Goal: Navigation & Orientation: Find specific page/section

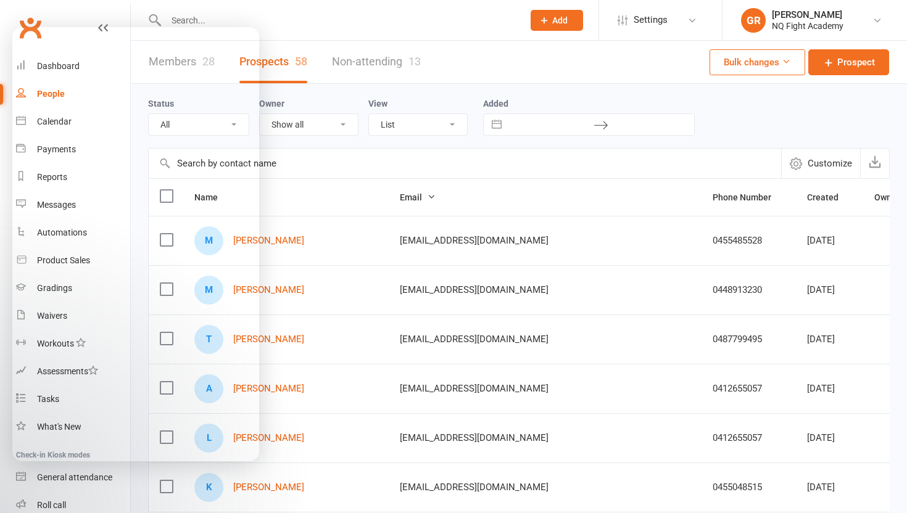
select select "100"
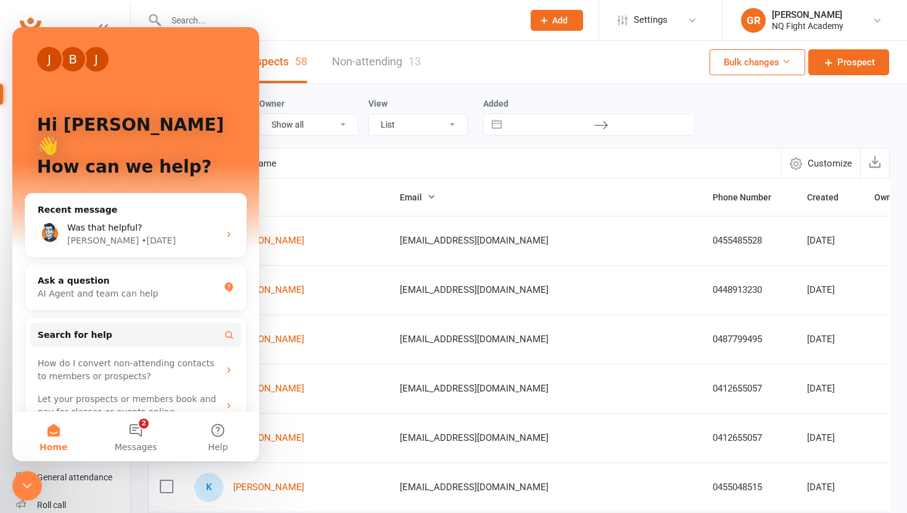
scroll to position [80, 0]
click at [326, 94] on div "Status All (No status set) (Invalid status) Initial Contact Follow-up Call Foll…" at bounding box center [519, 116] width 742 height 64
click at [428, 23] on input "text" at bounding box center [338, 20] width 352 height 17
click at [139, 439] on button "2 Messages" at bounding box center [135, 436] width 82 height 49
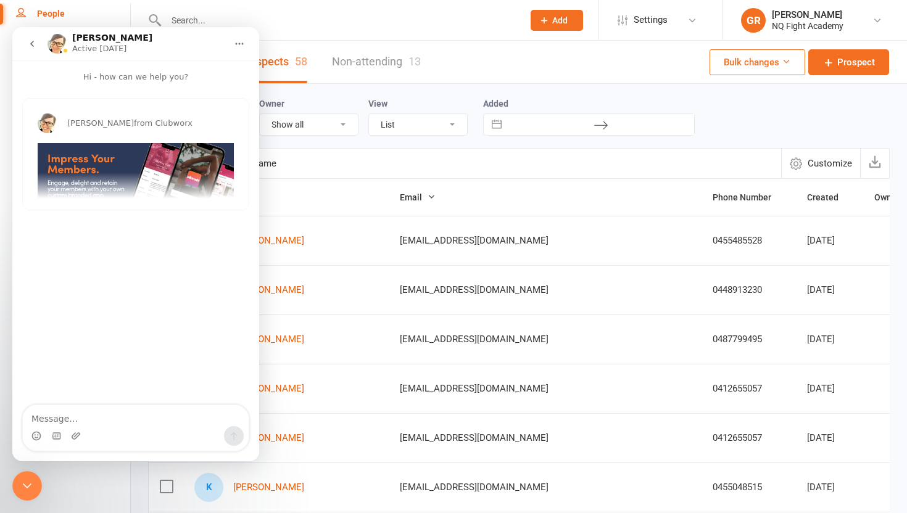
click at [28, 43] on icon "go back" at bounding box center [32, 44] width 10 height 10
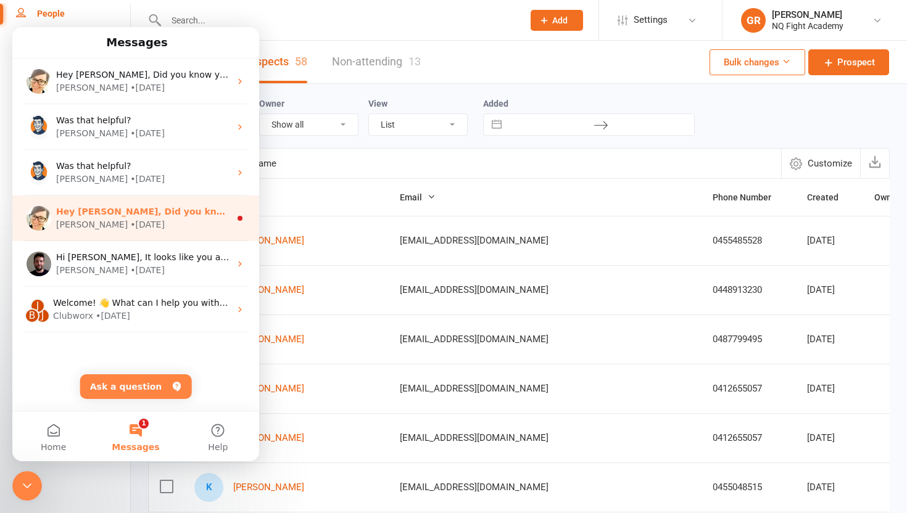
click at [138, 217] on div "Hey Gus, Did you know that your customers can update their own card or bank det…" at bounding box center [143, 211] width 174 height 13
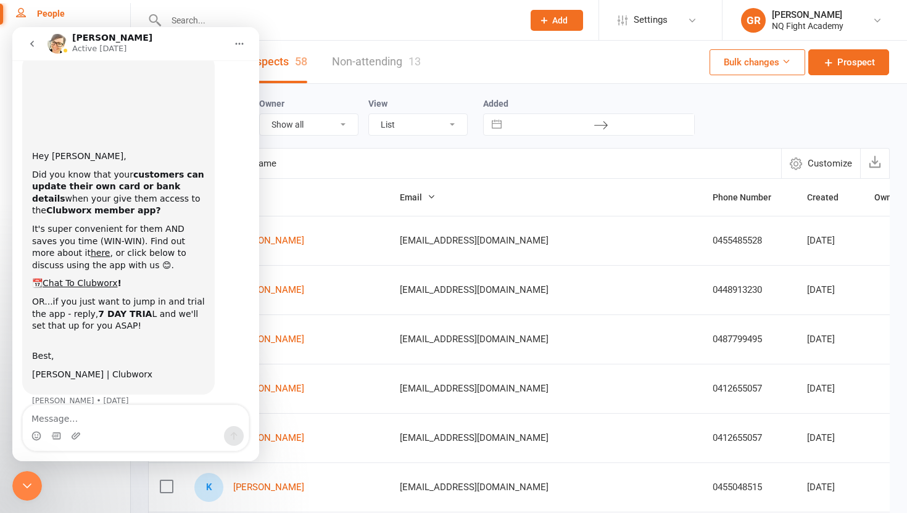
scroll to position [59, 0]
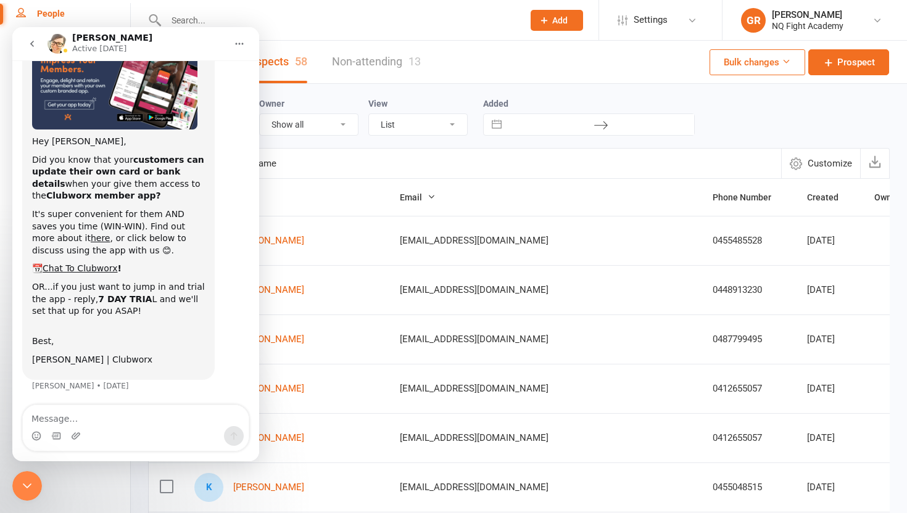
click at [29, 43] on icon "go back" at bounding box center [32, 44] width 10 height 10
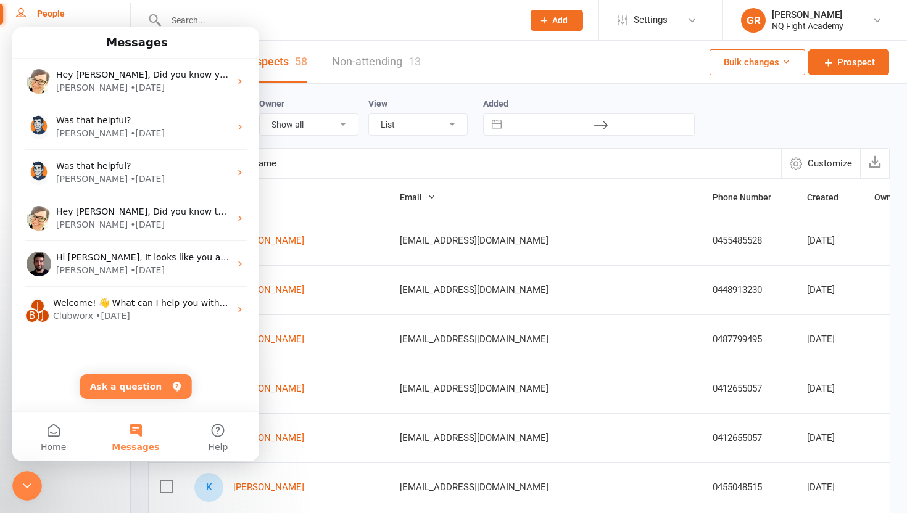
click at [57, 346] on div "Hey Gus, Did you know your customers can purchase memberships themselves using …" at bounding box center [135, 220] width 247 height 323
click at [53, 443] on span "Home" at bounding box center [53, 447] width 25 height 9
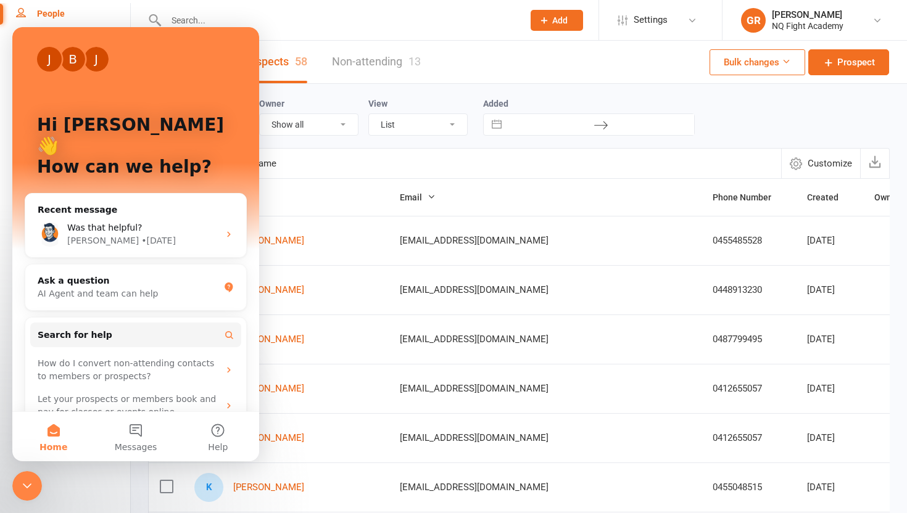
click at [22, 484] on icon "Close Intercom Messenger" at bounding box center [27, 486] width 15 height 15
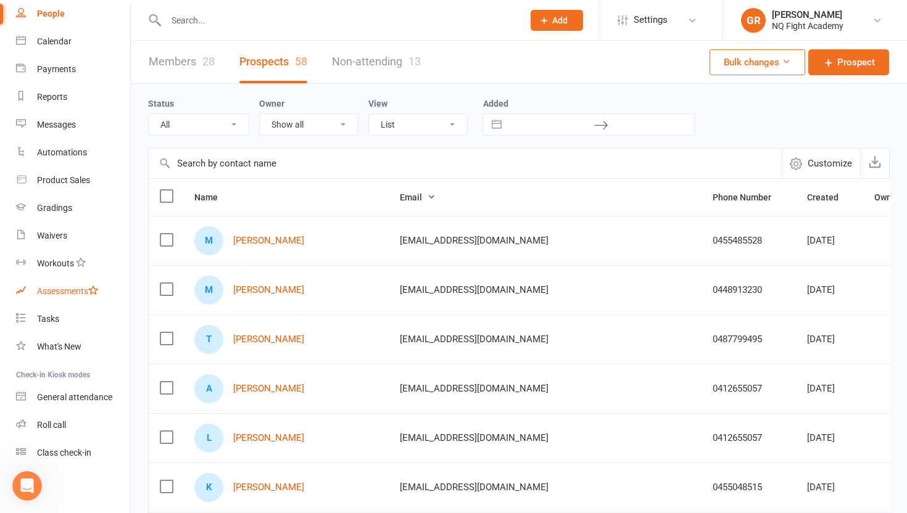
click at [57, 287] on div "Assessments" at bounding box center [67, 291] width 61 height 10
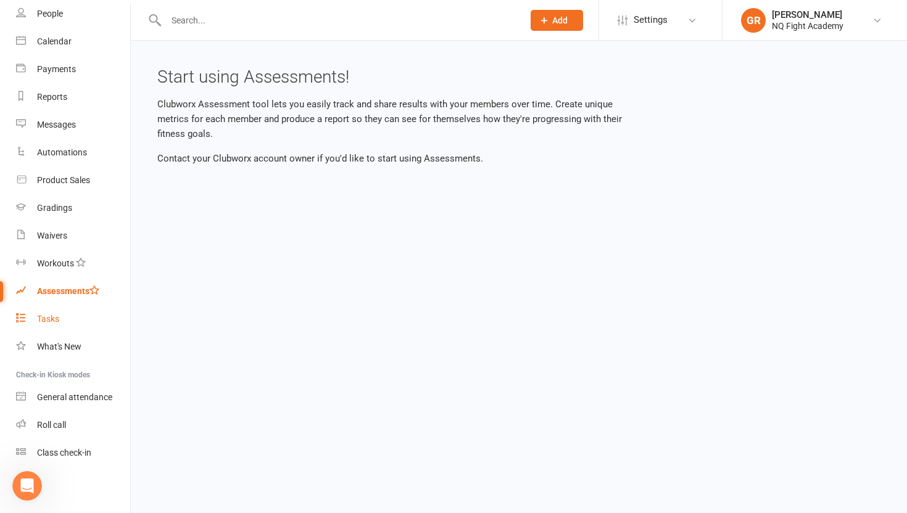
click at [33, 321] on link "Tasks" at bounding box center [73, 319] width 114 height 28
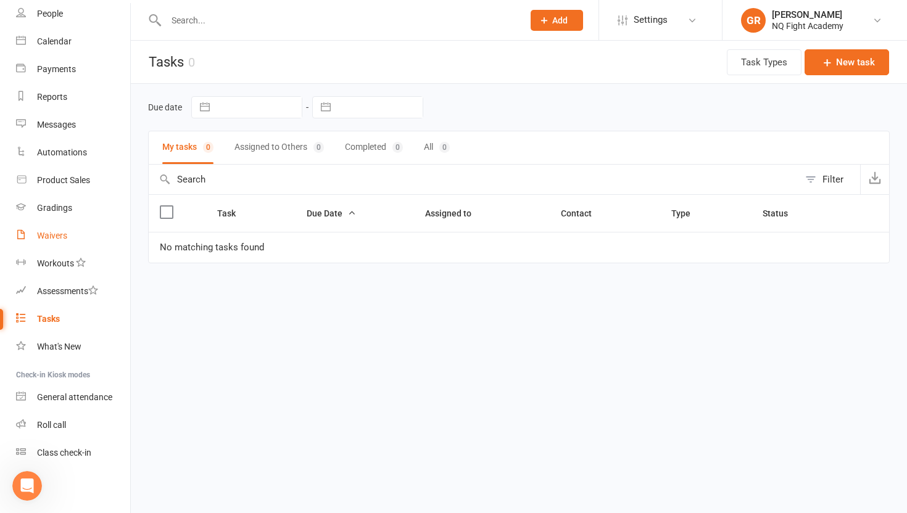
click at [61, 240] on div "Waivers" at bounding box center [52, 236] width 30 height 10
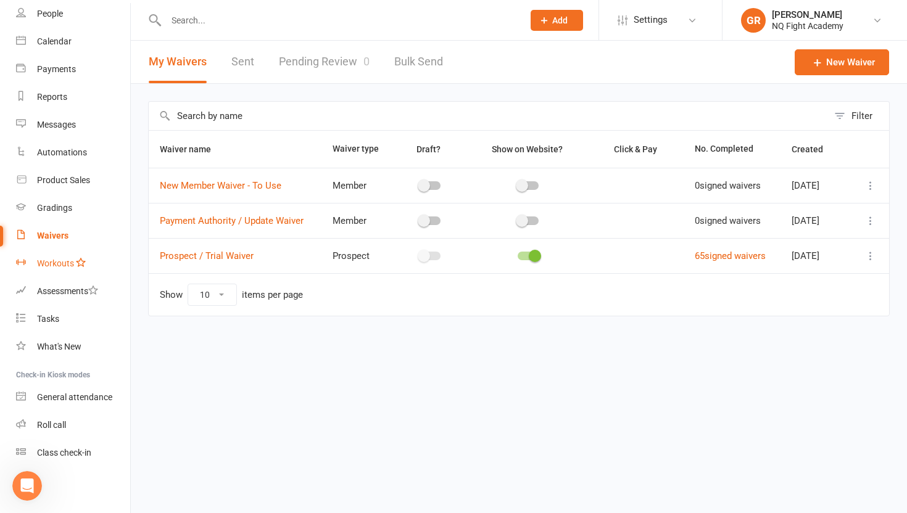
click at [55, 269] on link "Workouts" at bounding box center [73, 264] width 114 height 28
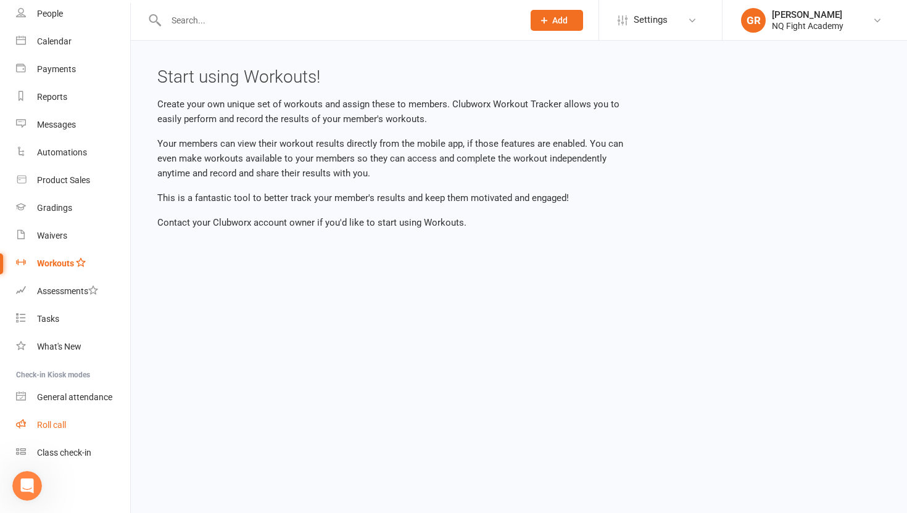
click at [41, 425] on div "Roll call" at bounding box center [51, 425] width 29 height 10
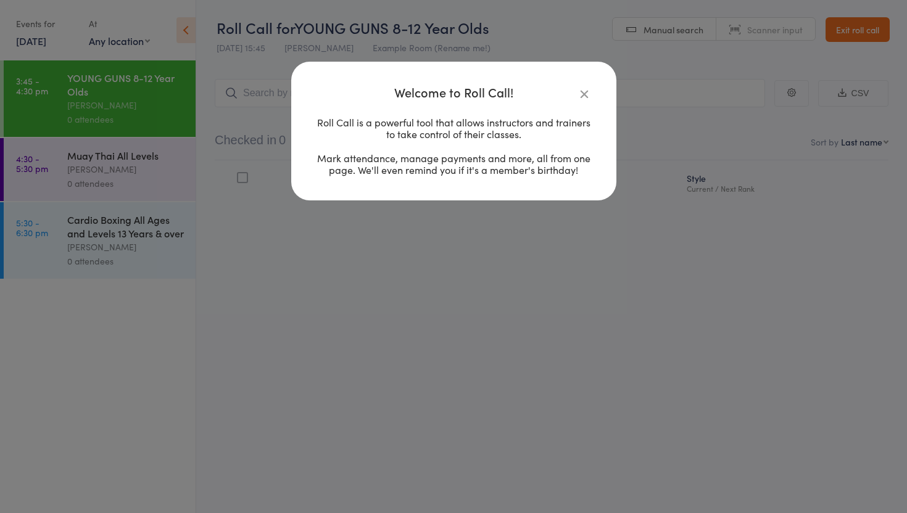
click at [583, 89] on icon "button" at bounding box center [584, 94] width 14 height 14
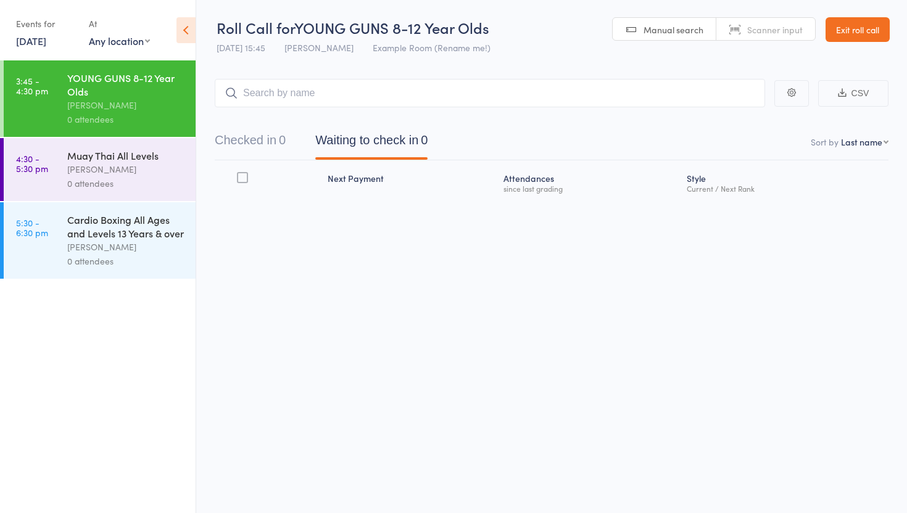
click at [108, 192] on div "Muay Thai All Levels Brett Johnston 0 attendees" at bounding box center [131, 169] width 128 height 63
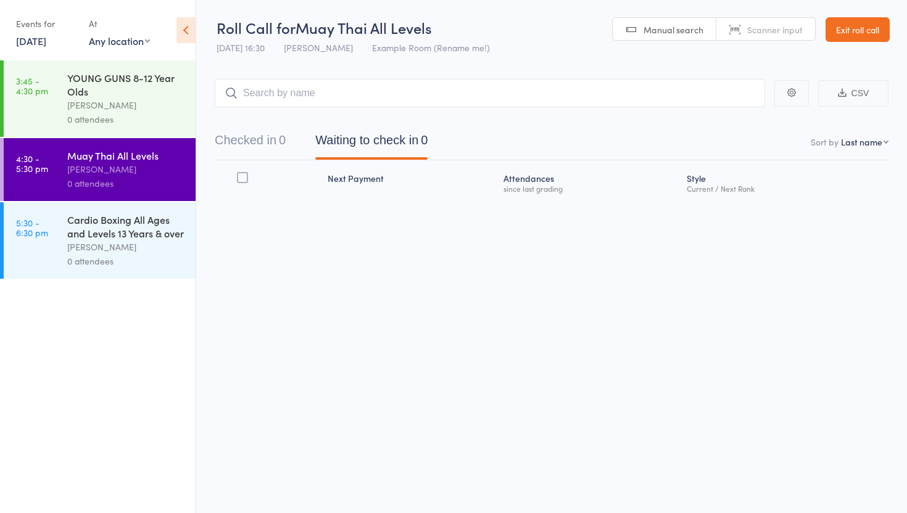
click at [93, 226] on div "Cardio Boxing All Ages and Levels 13 Years & over" at bounding box center [126, 226] width 118 height 27
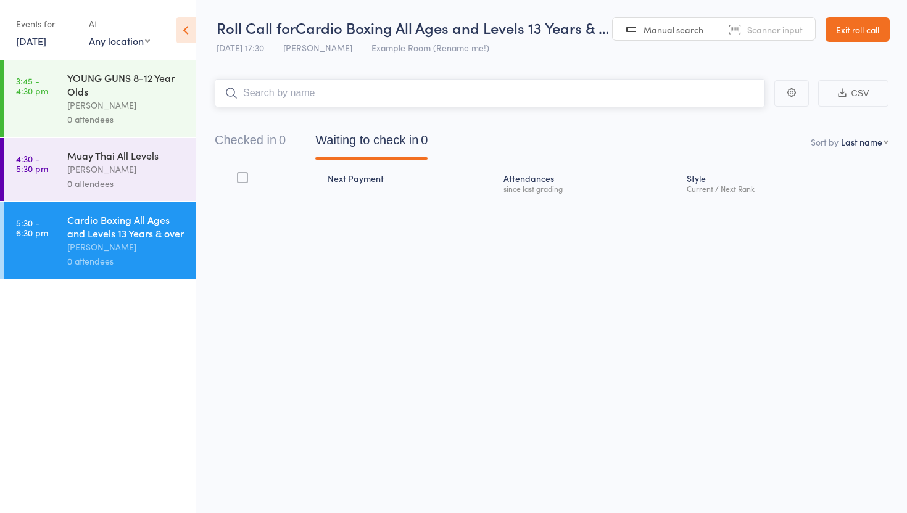
click at [259, 131] on button "Checked in 0" at bounding box center [250, 143] width 71 height 33
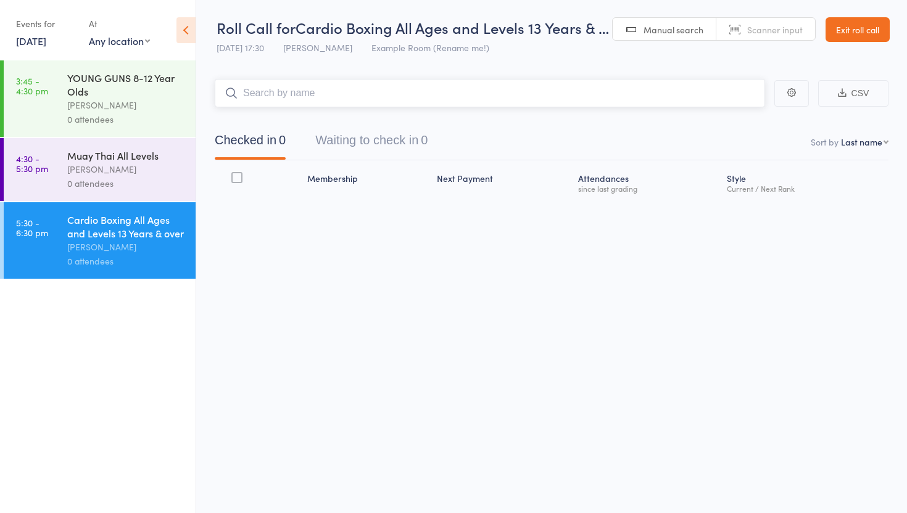
click at [343, 144] on button "Waiting to check in 0" at bounding box center [371, 143] width 112 height 33
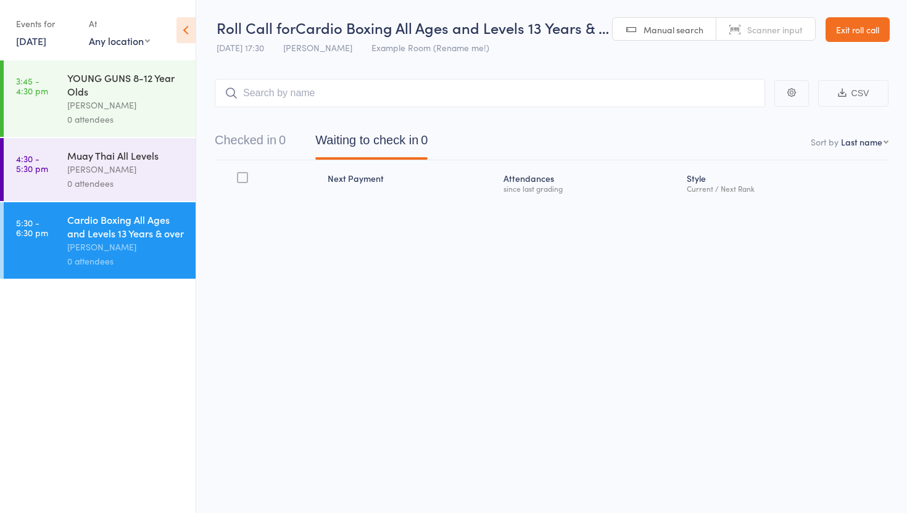
click at [246, 176] on div at bounding box center [242, 177] width 11 height 11
click at [239, 174] on input "checkbox" at bounding box center [239, 174] width 0 height 0
click at [247, 178] on div at bounding box center [242, 177] width 11 height 11
click at [239, 174] on input "checkbox" at bounding box center [239, 174] width 0 height 0
click at [360, 181] on div "Next Payment" at bounding box center [410, 182] width 175 height 33
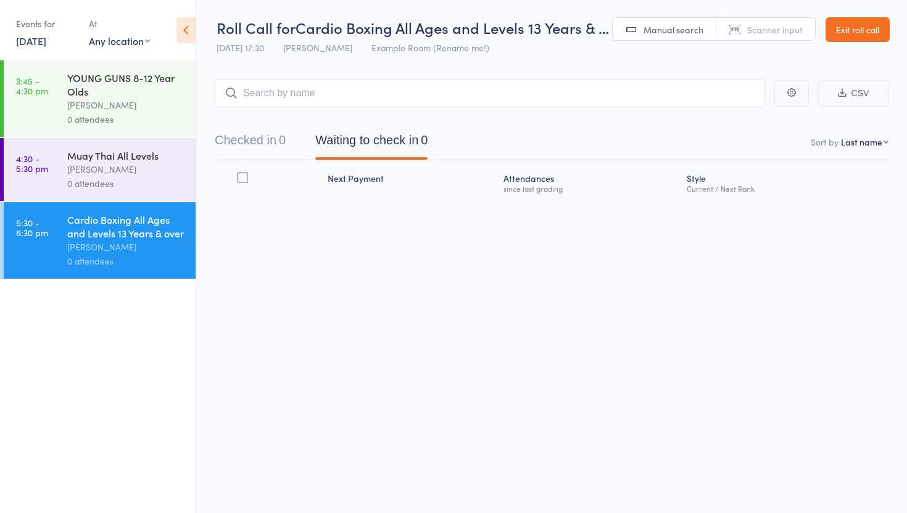
click at [507, 186] on div "since last grading" at bounding box center [590, 188] width 174 height 8
click at [871, 147] on select "First name Last name Birthday today? Behind on payments? Check in time Next pay…" at bounding box center [865, 142] width 48 height 12
click at [840, 142] on select "First name Last name Birthday today? Behind on payments? Check in time Next pay…" at bounding box center [851, 142] width 74 height 12
click at [849, 151] on nav "Checked in 0 Waiting to check in 0" at bounding box center [551, 143] width 703 height 33
click at [850, 147] on select "First name Last name Birthday today? Behind on payments? Check in time Next pay…" at bounding box center [865, 142] width 48 height 12
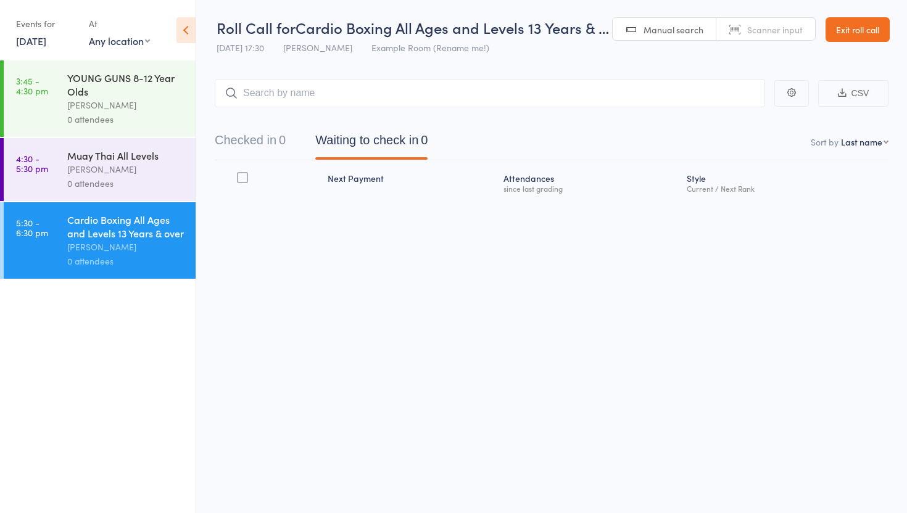
select select "0"
click at [836, 223] on div "Next Payment Atten­dances since last grading Style Current / Next Rank" at bounding box center [552, 206] width 674 height 93
click at [312, 50] on span "[PERSON_NAME]" at bounding box center [317, 47] width 69 height 12
click at [738, 30] on link "Scanner input" at bounding box center [765, 29] width 99 height 23
click at [371, 89] on input "search" at bounding box center [490, 93] width 550 height 28
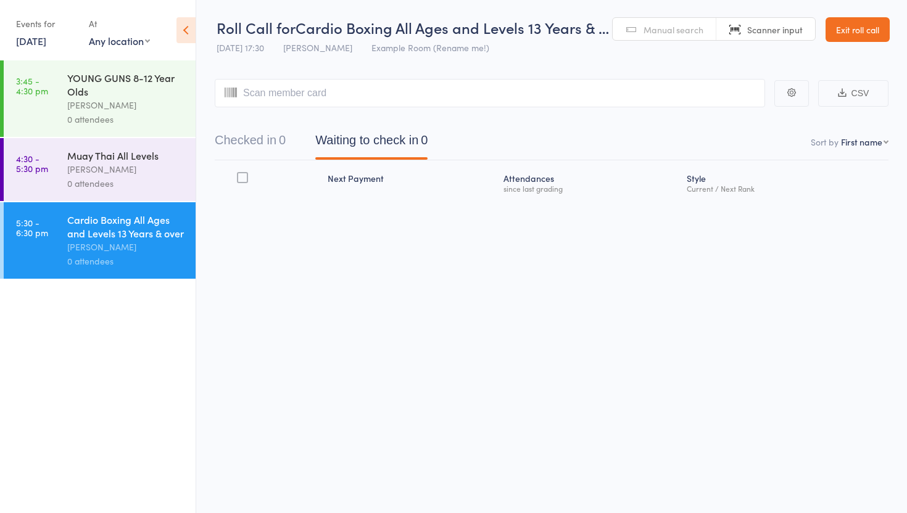
click at [227, 89] on icon at bounding box center [231, 92] width 12 height 15
click at [248, 91] on input "search" at bounding box center [490, 93] width 550 height 28
click at [838, 99] on button "CSV" at bounding box center [853, 93] width 70 height 27
click at [644, 26] on span "Manual search" at bounding box center [674, 29] width 60 height 12
click at [304, 100] on input "search" at bounding box center [490, 93] width 550 height 28
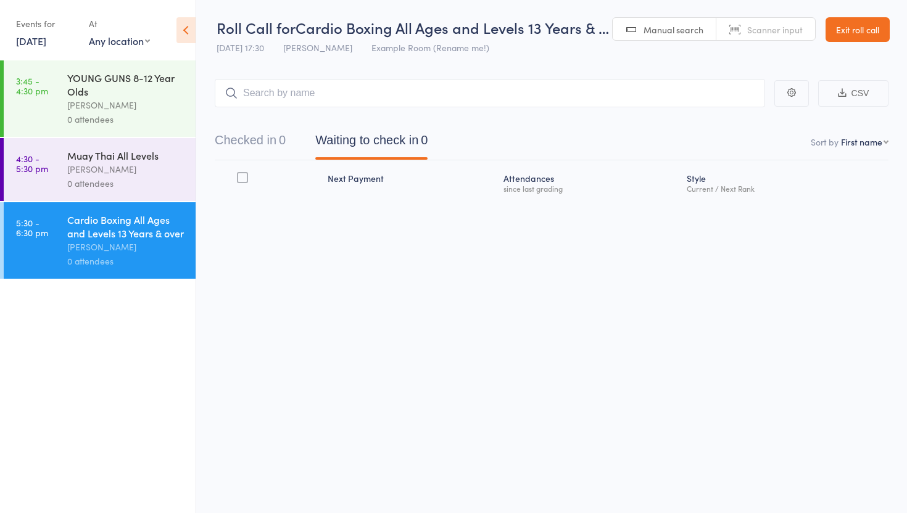
click at [213, 146] on main "CSV Checked in 0 Waiting to check in 0 Sort by First name First name Last name …" at bounding box center [551, 156] width 711 height 193
click at [107, 160] on div "Muay Thai All Levels" at bounding box center [126, 156] width 118 height 14
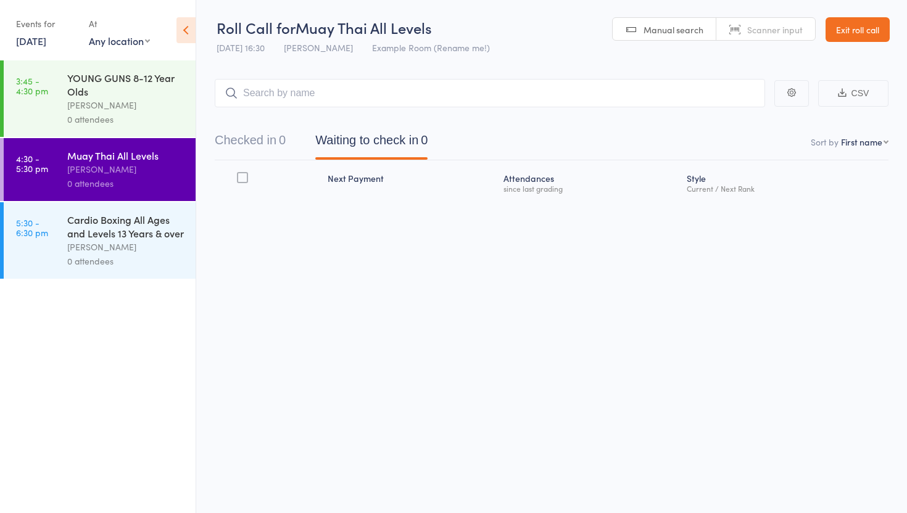
click at [124, 67] on div "YOUNG GUNS 8-12 Year Olds Brett Johnston 0 attendees" at bounding box center [131, 98] width 128 height 77
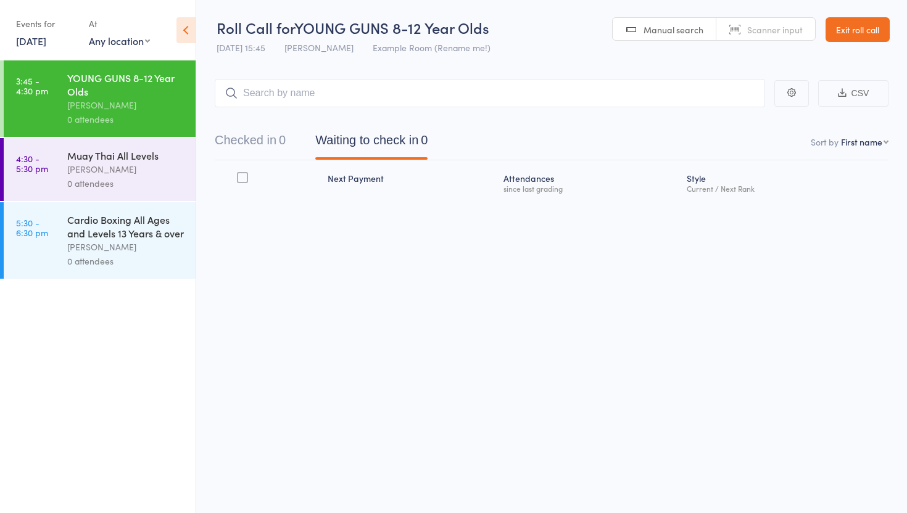
click at [184, 29] on icon at bounding box center [185, 30] width 19 height 26
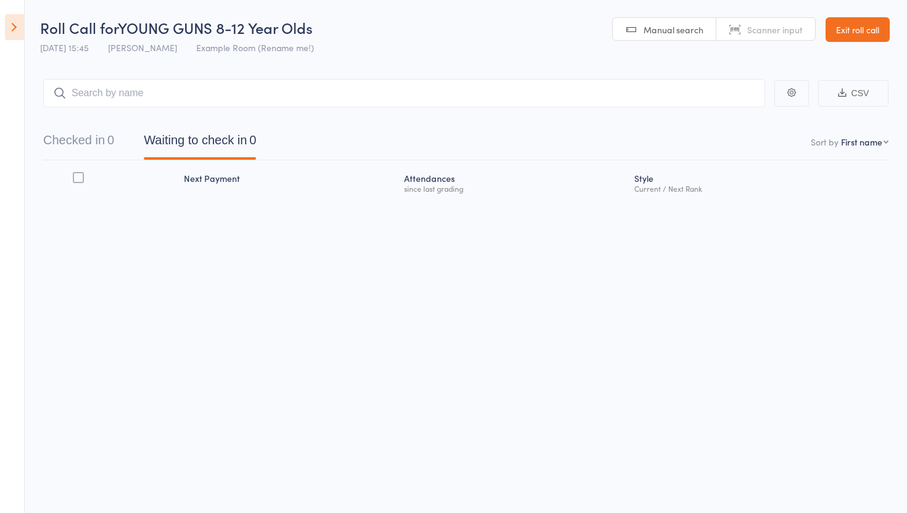
click at [19, 34] on icon at bounding box center [14, 27] width 19 height 26
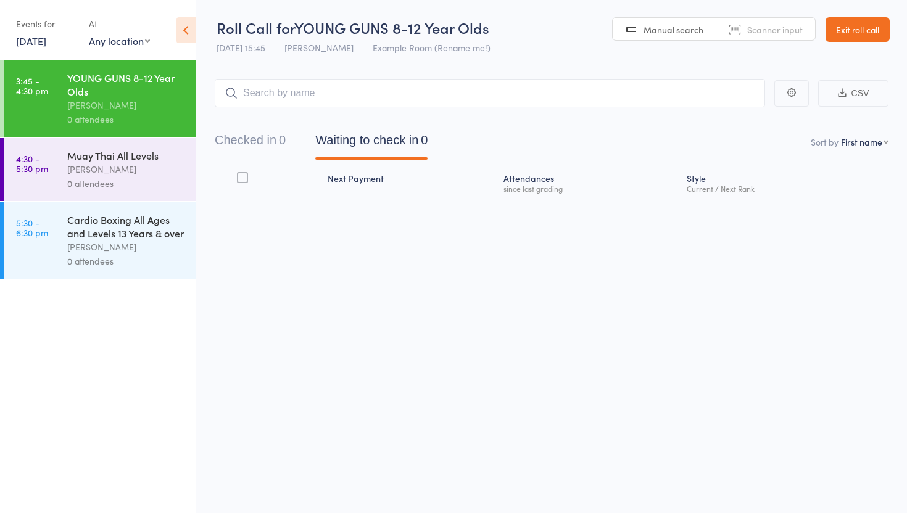
click at [840, 31] on link "Exit roll call" at bounding box center [858, 29] width 64 height 25
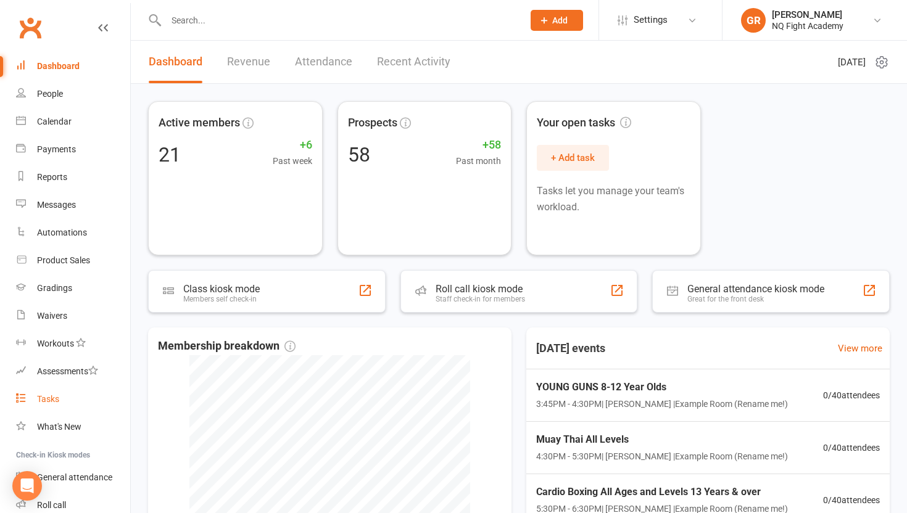
scroll to position [80, 0]
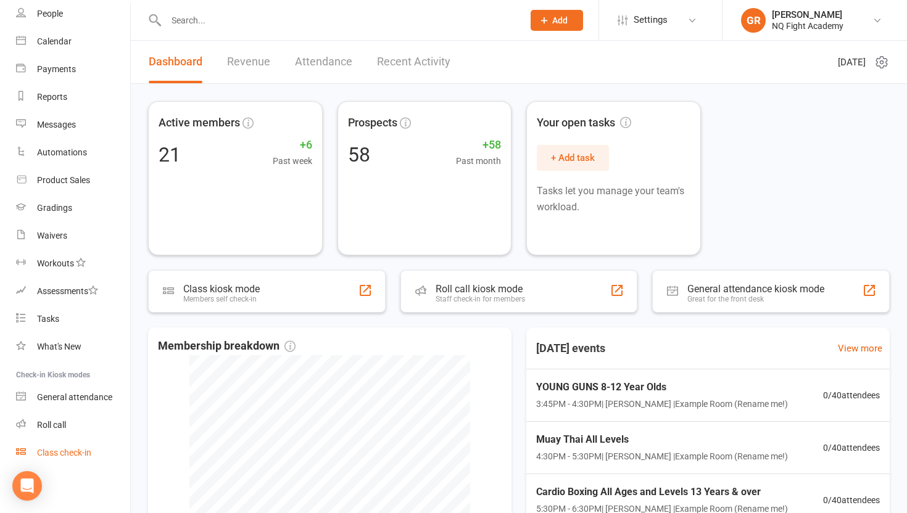
click at [54, 452] on div "Class check-in" at bounding box center [64, 453] width 54 height 10
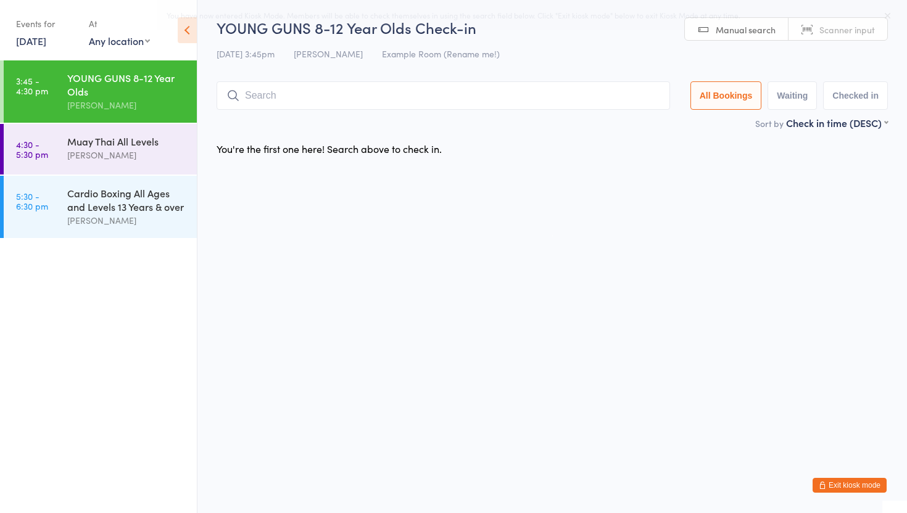
click at [795, 104] on button "Waiting" at bounding box center [792, 95] width 49 height 28
click at [832, 102] on button "Checked in" at bounding box center [855, 95] width 65 height 28
select select "5"
click at [708, 97] on button "All Bookings" at bounding box center [726, 95] width 72 height 28
click at [147, 161] on div "[PERSON_NAME]" at bounding box center [126, 155] width 119 height 14
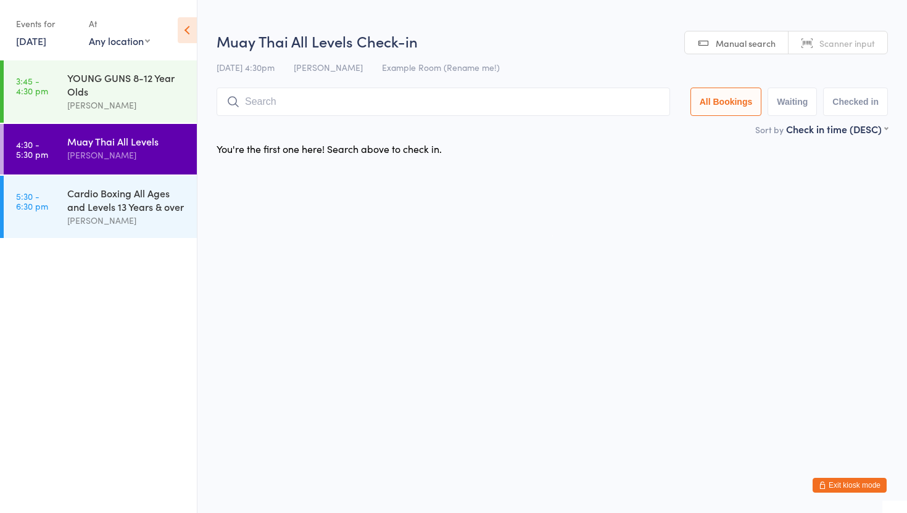
click at [430, 292] on html "You have now entered Kiosk Mode. Members will be able to check themselves in us…" at bounding box center [453, 256] width 907 height 513
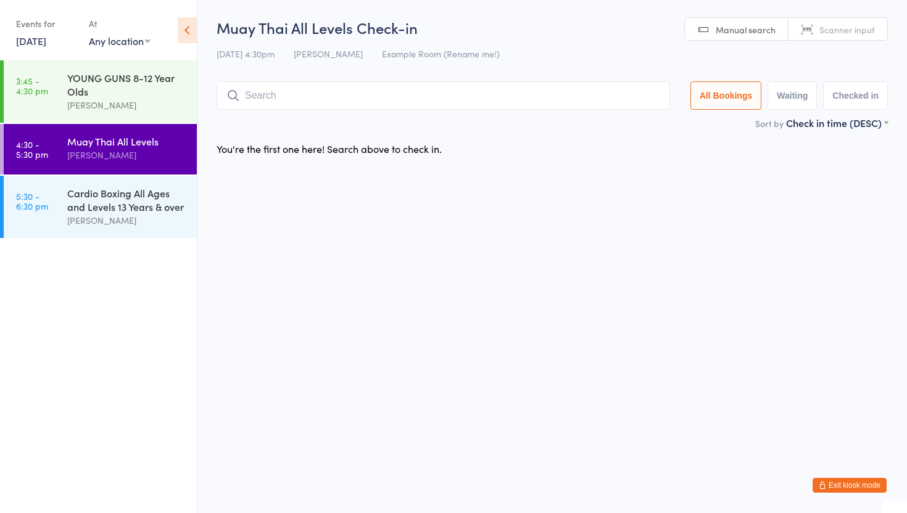
click at [300, 106] on input "search" at bounding box center [443, 95] width 453 height 28
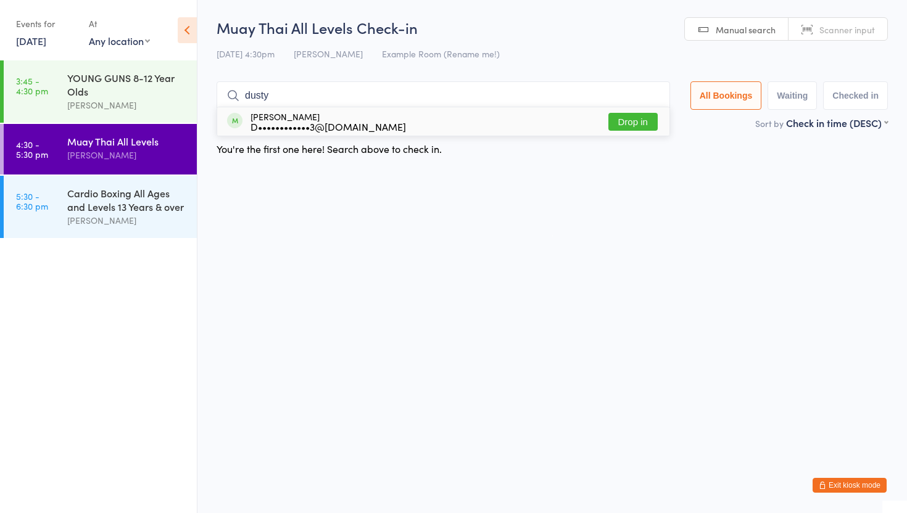
type input "dusty"
click at [444, 185] on html "You have now entered Kiosk Mode. Members will be able to check themselves in us…" at bounding box center [453, 256] width 907 height 513
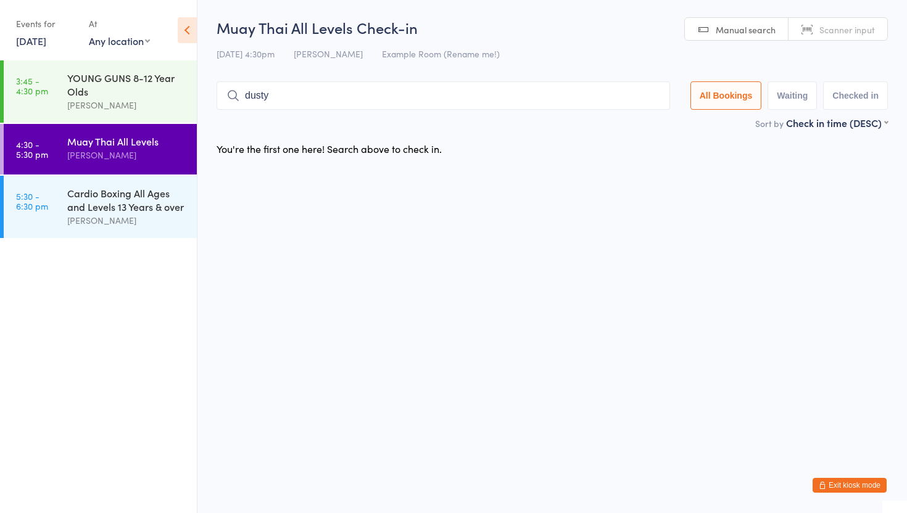
click at [338, 89] on input "dusty" at bounding box center [443, 95] width 453 height 28
click at [669, 99] on input "dusty" at bounding box center [443, 95] width 453 height 28
click at [660, 98] on input "dusty" at bounding box center [443, 95] width 453 height 28
click at [652, 97] on input "dusty" at bounding box center [443, 95] width 453 height 28
click at [366, 122] on div "Sort by Check in time (DESC) First name (ASC) First name (DESC) Last name (ASC)…" at bounding box center [552, 123] width 671 height 14
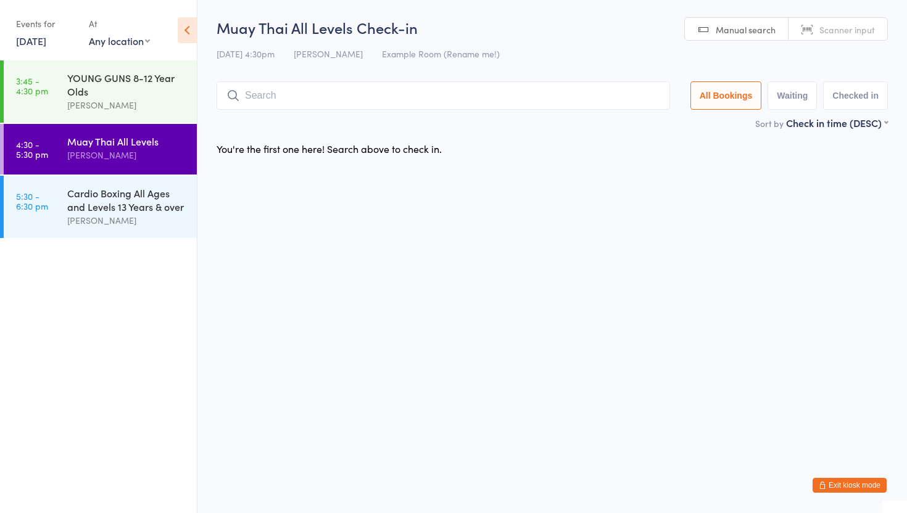
click at [832, 482] on button "Exit kiosk mode" at bounding box center [850, 485] width 74 height 15
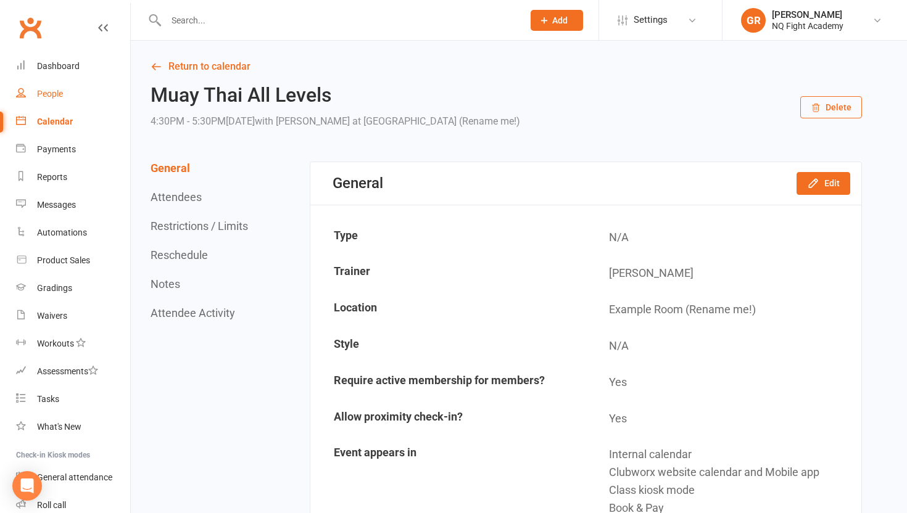
click at [48, 98] on div "People" at bounding box center [50, 94] width 26 height 10
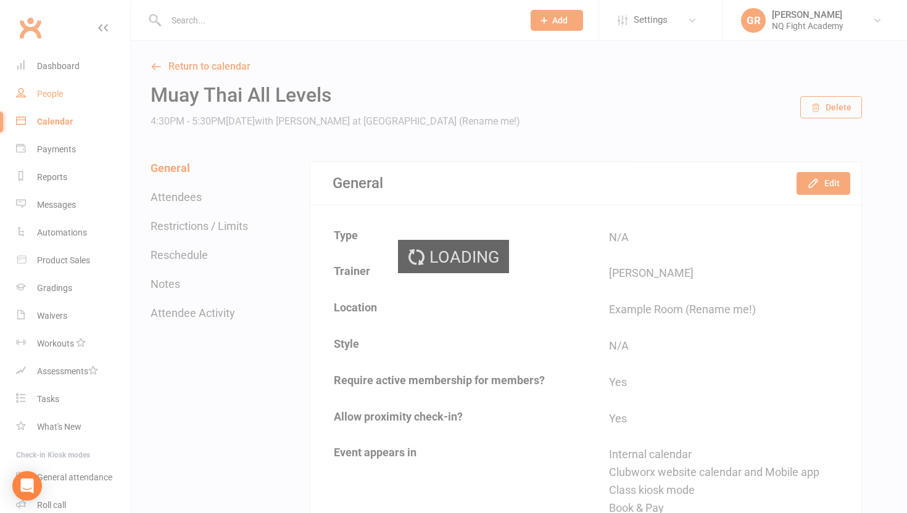
select select "100"
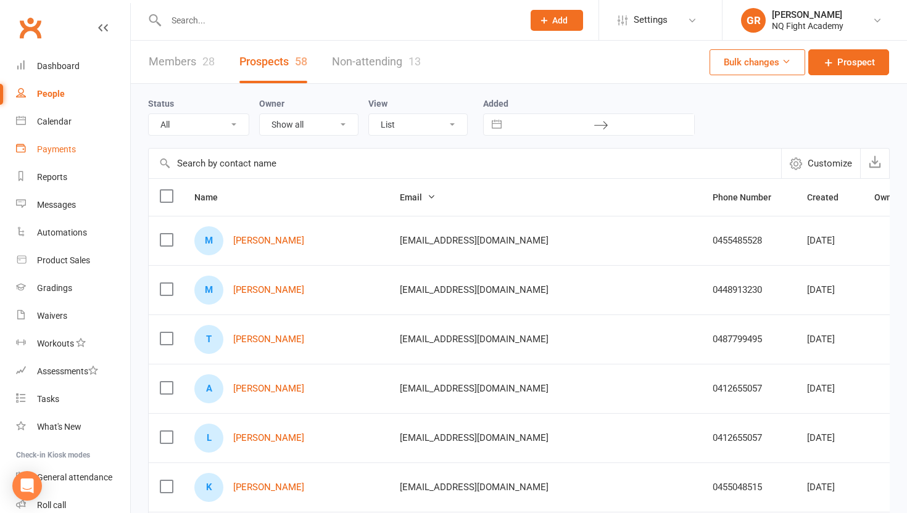
click at [58, 160] on link "Payments" at bounding box center [73, 150] width 114 height 28
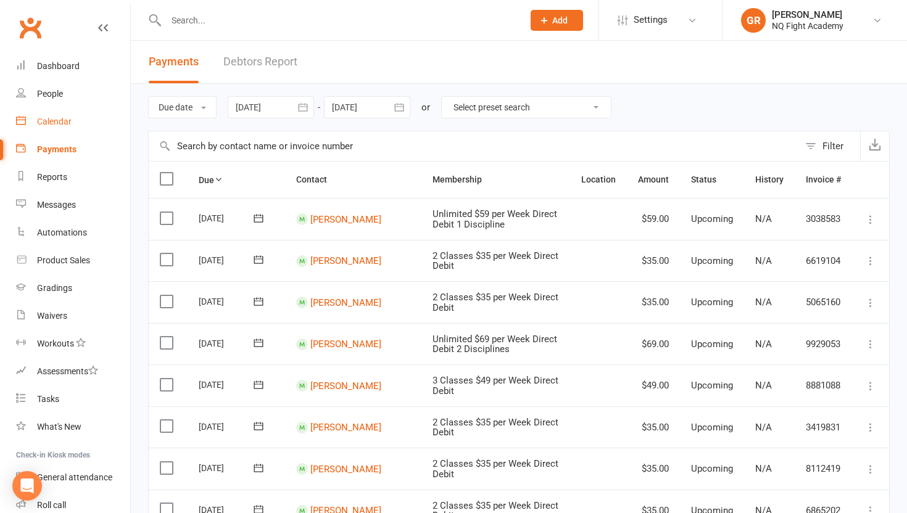
click at [63, 123] on div "Calendar" at bounding box center [54, 122] width 35 height 10
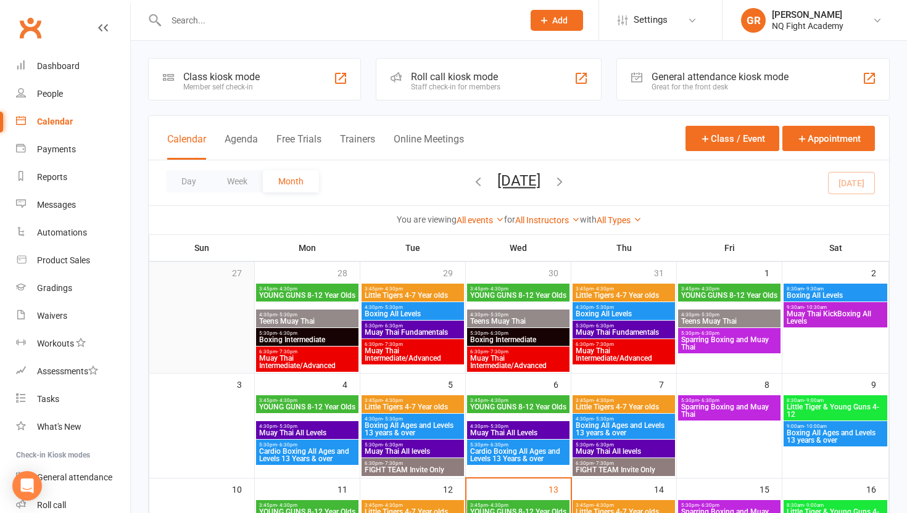
scroll to position [419, 0]
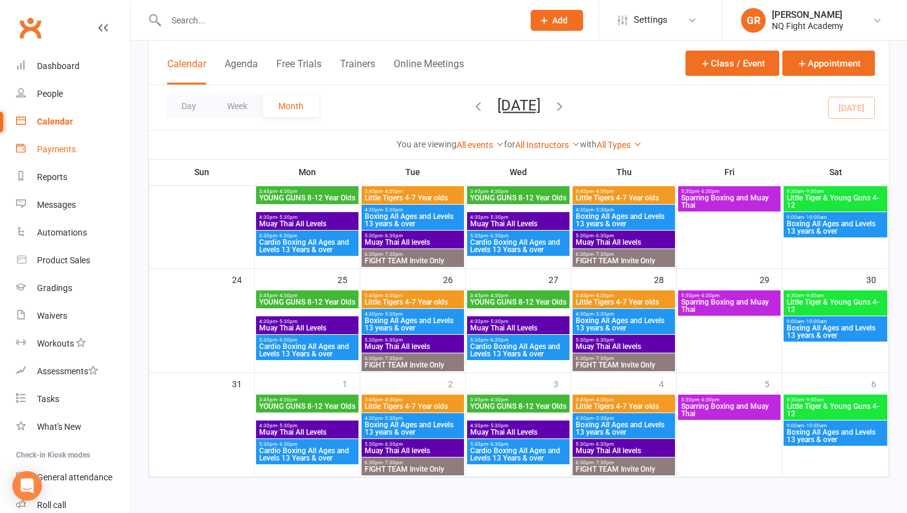
click at [39, 141] on link "Payments" at bounding box center [73, 150] width 114 height 28
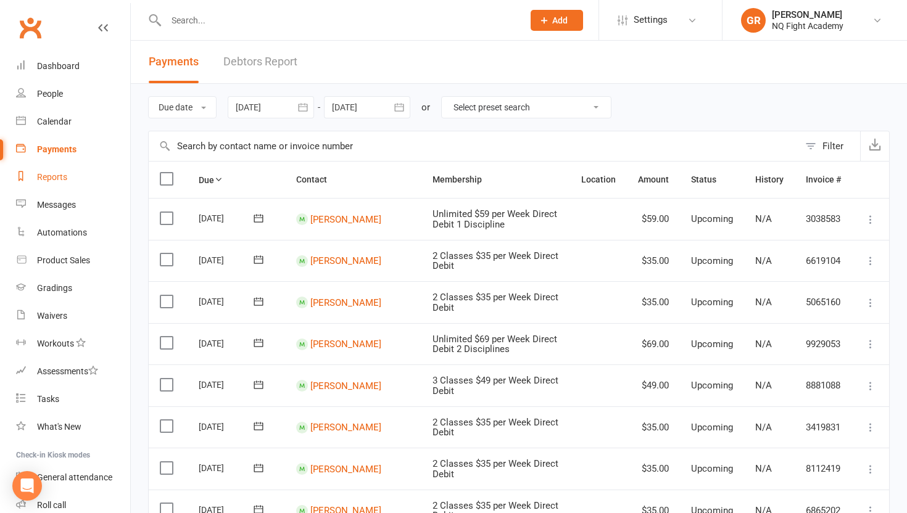
click at [58, 173] on div "Reports" at bounding box center [52, 177] width 30 height 10
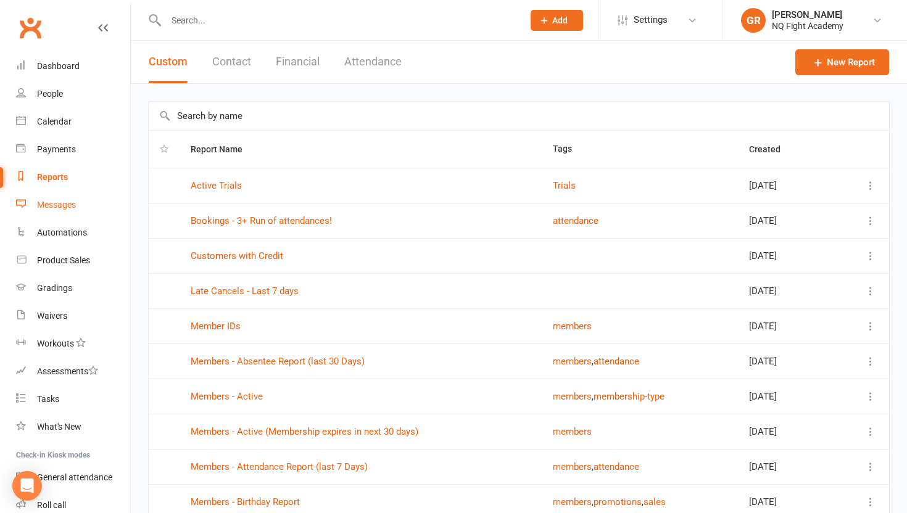
click at [65, 201] on div "Messages" at bounding box center [56, 205] width 39 height 10
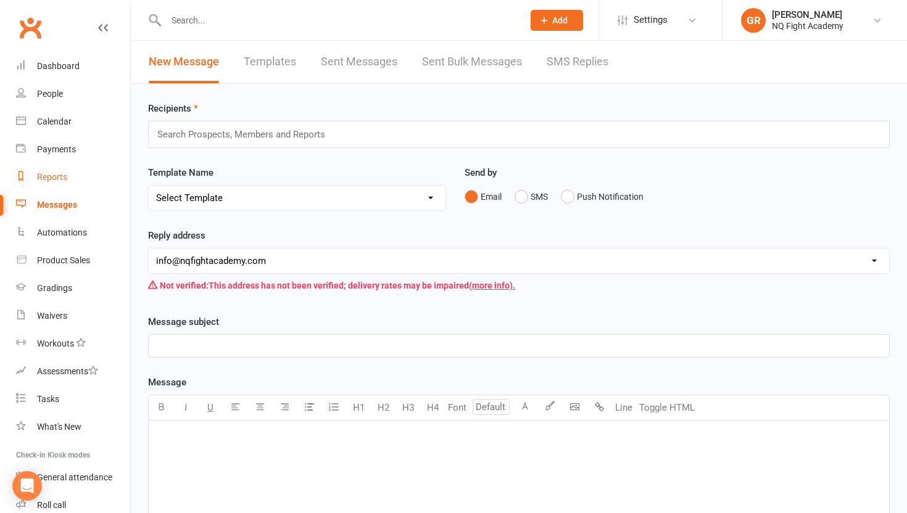
click at [52, 182] on div "Reports" at bounding box center [52, 177] width 30 height 10
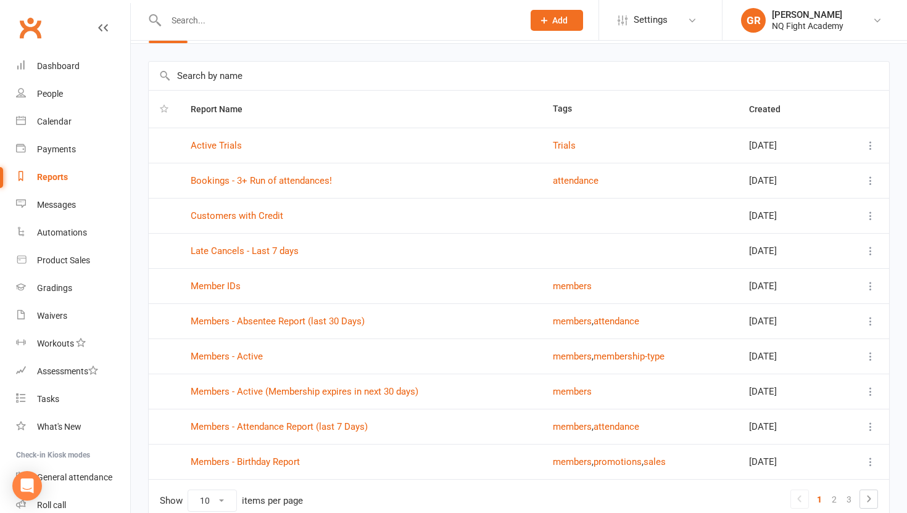
scroll to position [39, 0]
click at [220, 149] on link "Active Trials" at bounding box center [216, 146] width 51 height 11
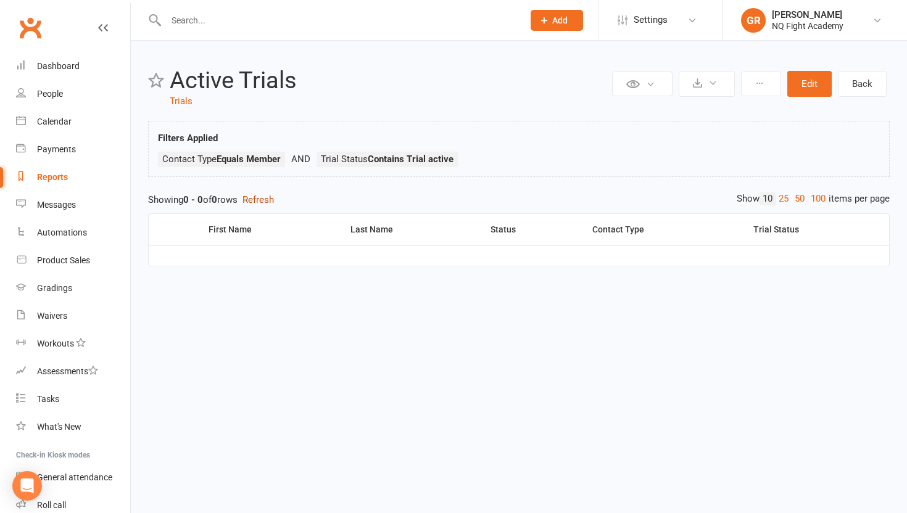
click at [260, 196] on button "Refresh" at bounding box center [257, 199] width 31 height 15
click at [47, 177] on div "Reports" at bounding box center [52, 177] width 31 height 10
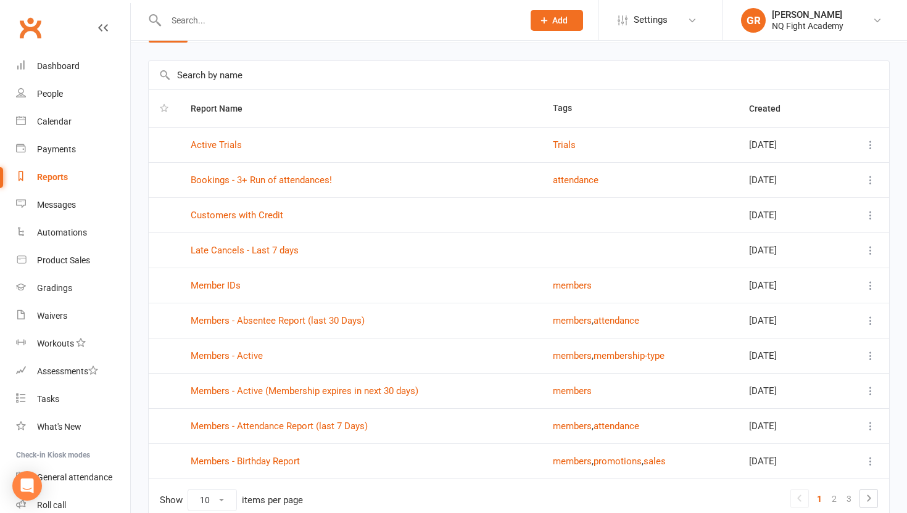
scroll to position [44, 0]
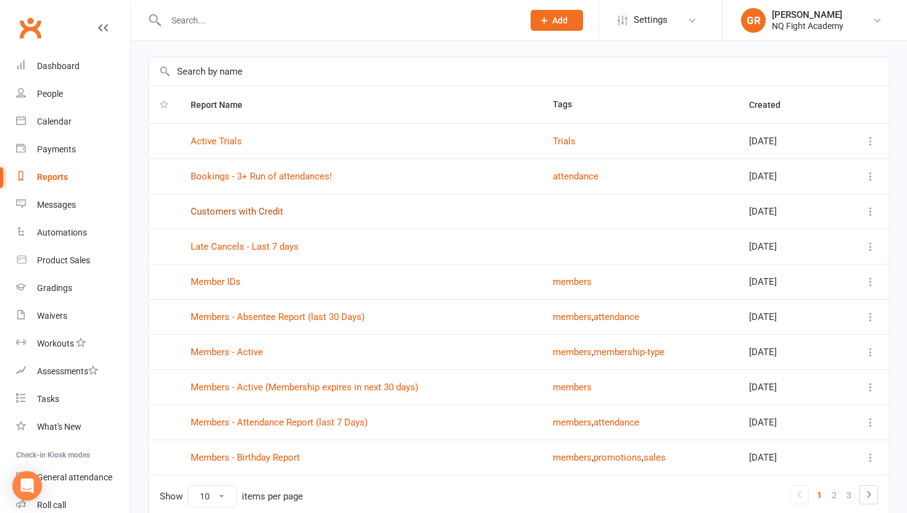
click at [255, 212] on link "Customers with Credit" at bounding box center [237, 211] width 93 height 11
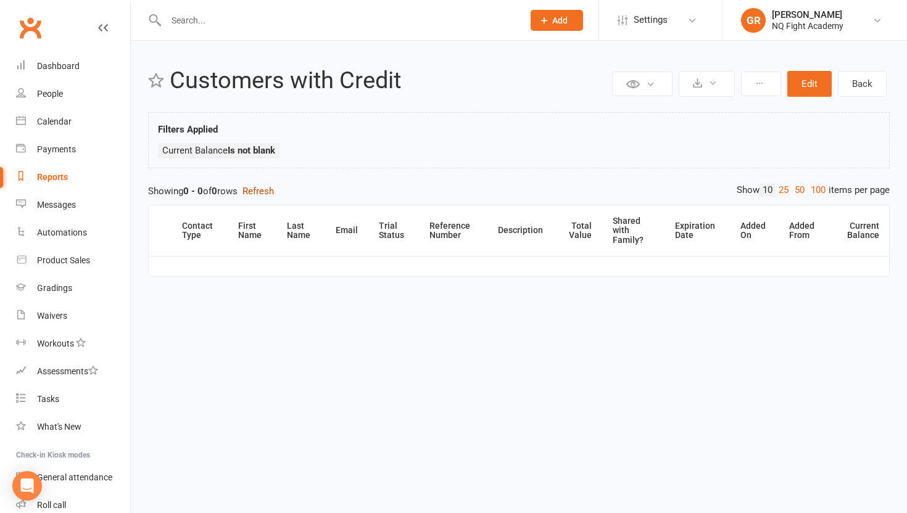
click at [263, 193] on button "Refresh" at bounding box center [257, 191] width 31 height 15
click at [36, 173] on link "Reports" at bounding box center [73, 177] width 114 height 28
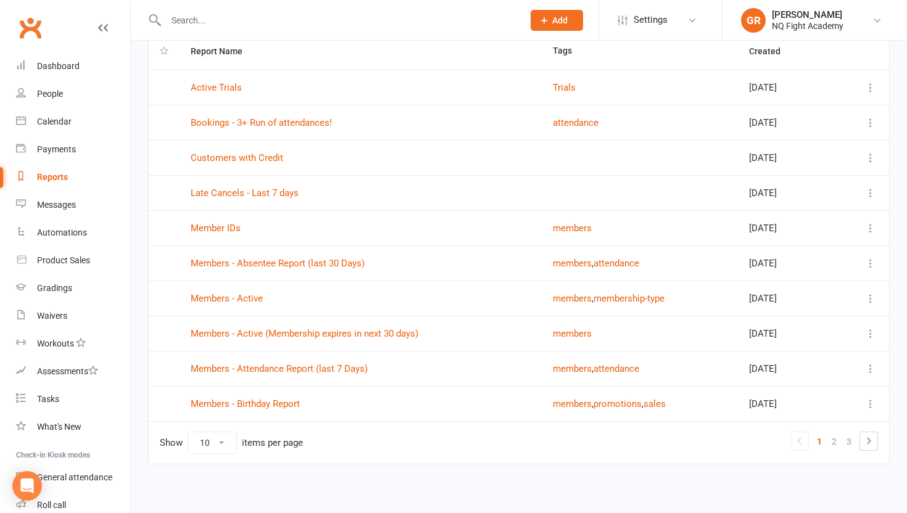
scroll to position [102, 0]
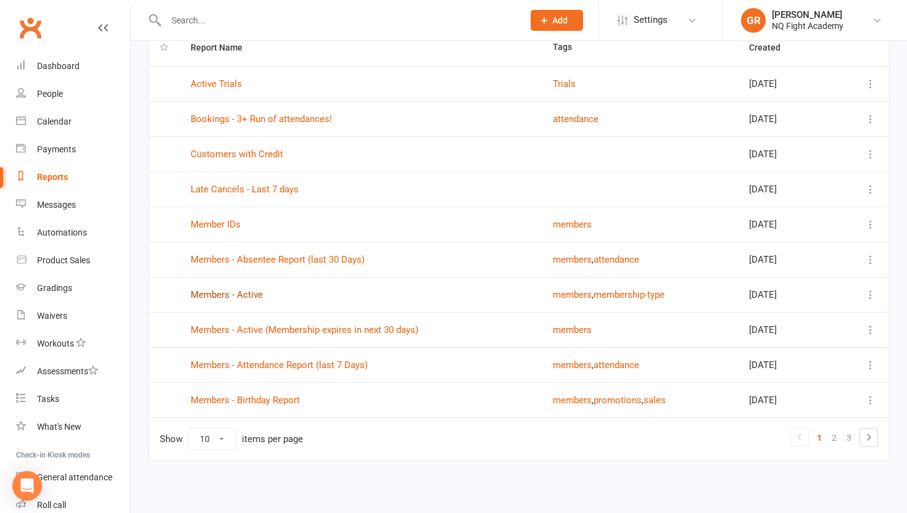
click at [236, 293] on link "Members - Active" at bounding box center [227, 294] width 72 height 11
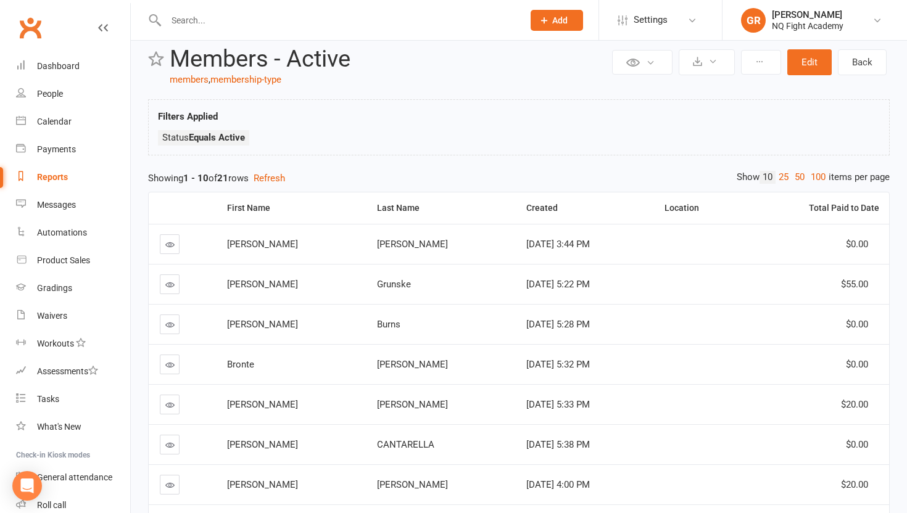
scroll to position [23, 0]
click at [170, 242] on icon at bounding box center [169, 243] width 9 height 9
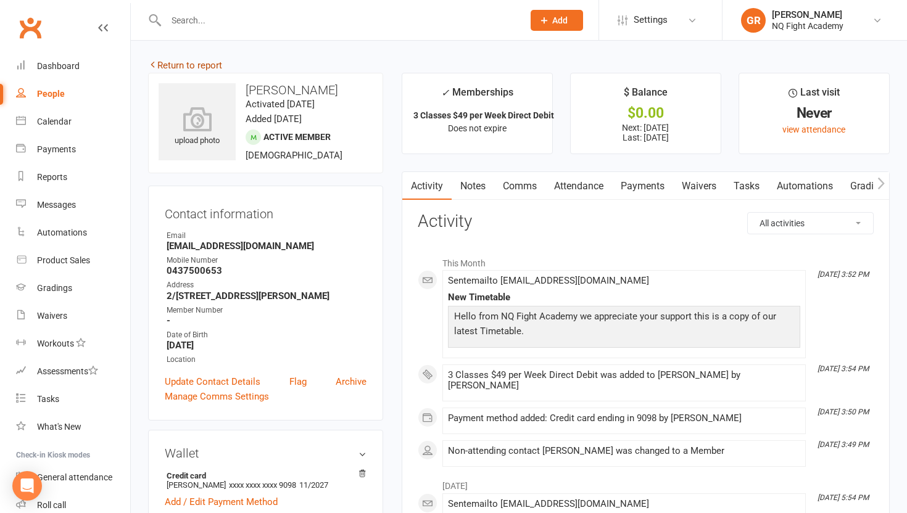
click at [154, 62] on icon at bounding box center [152, 64] width 9 height 9
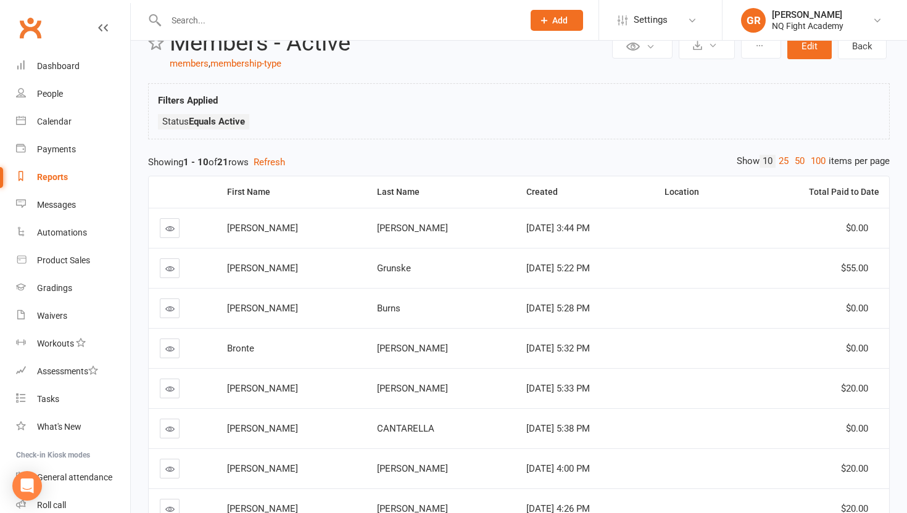
scroll to position [2, 0]
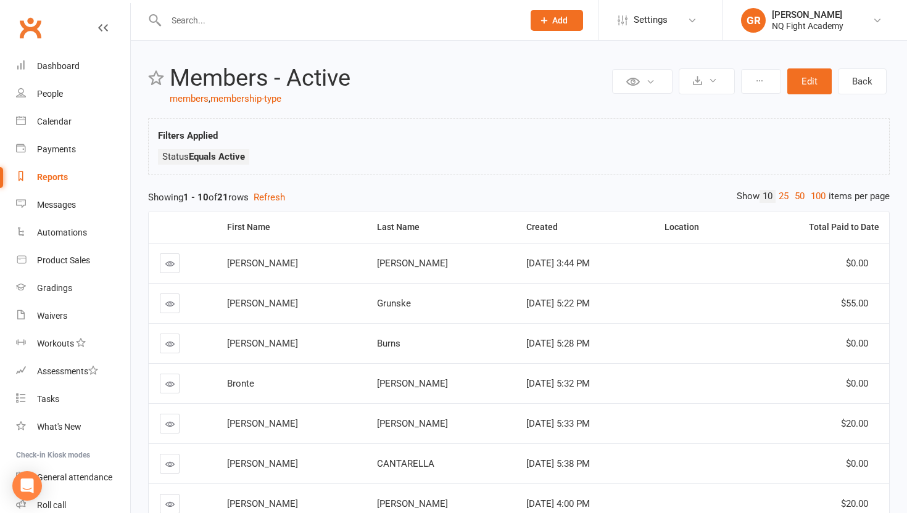
click at [54, 171] on link "Reports" at bounding box center [73, 177] width 114 height 28
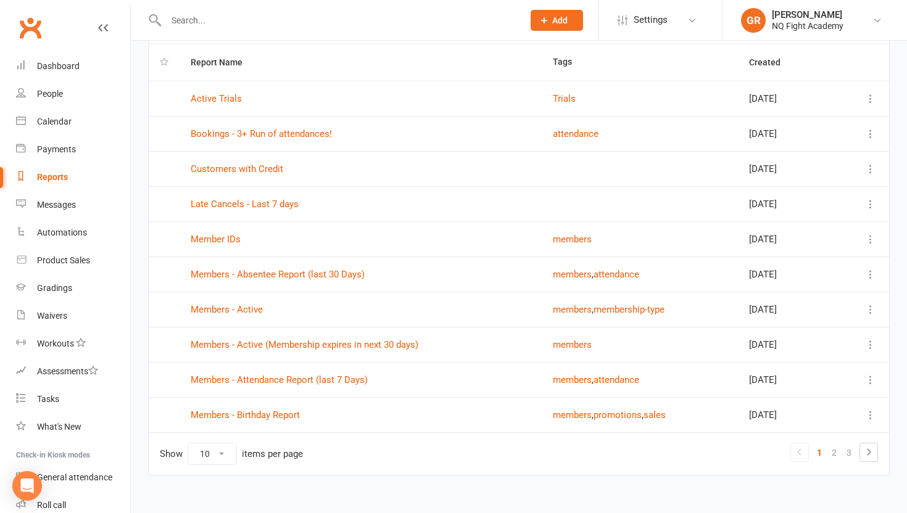
scroll to position [102, 0]
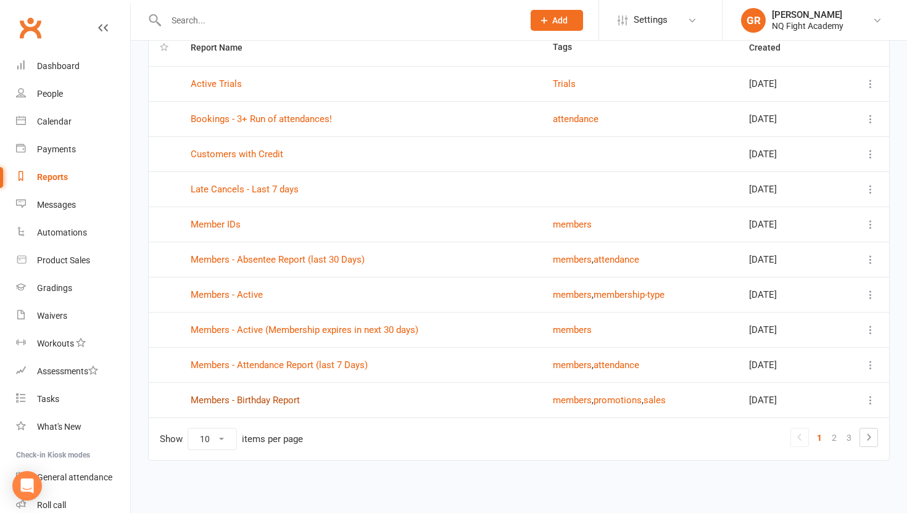
click at [242, 404] on link "Members - Birthday Report" at bounding box center [245, 400] width 109 height 11
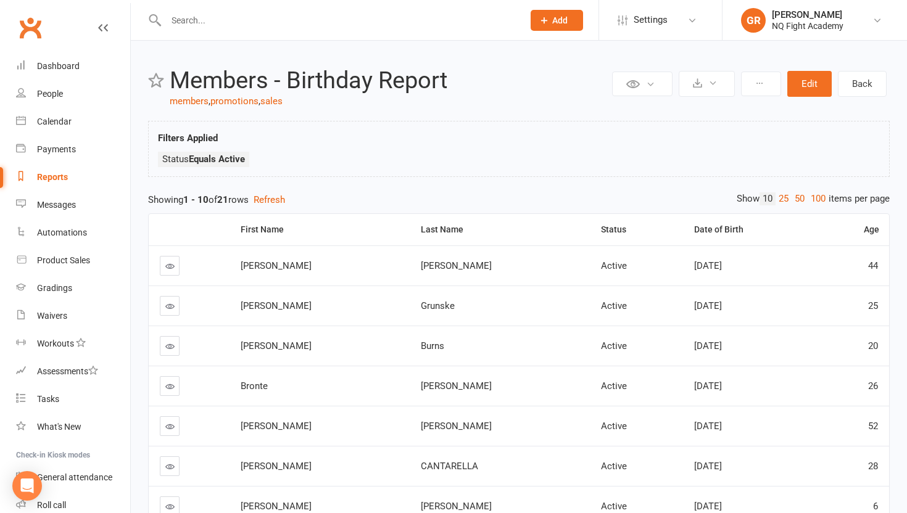
click at [52, 181] on div "Reports" at bounding box center [52, 177] width 31 height 10
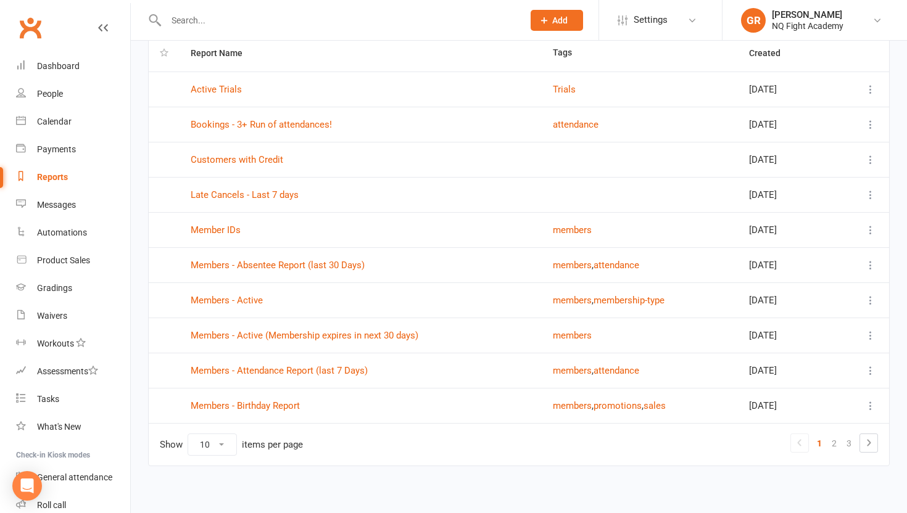
scroll to position [95, 0]
click at [312, 342] on td "Members - Active (Membership expires in next 30 days)" at bounding box center [361, 336] width 362 height 35
click at [312, 340] on link "Members - Active (Membership expires in next 30 days)" at bounding box center [305, 336] width 228 height 11
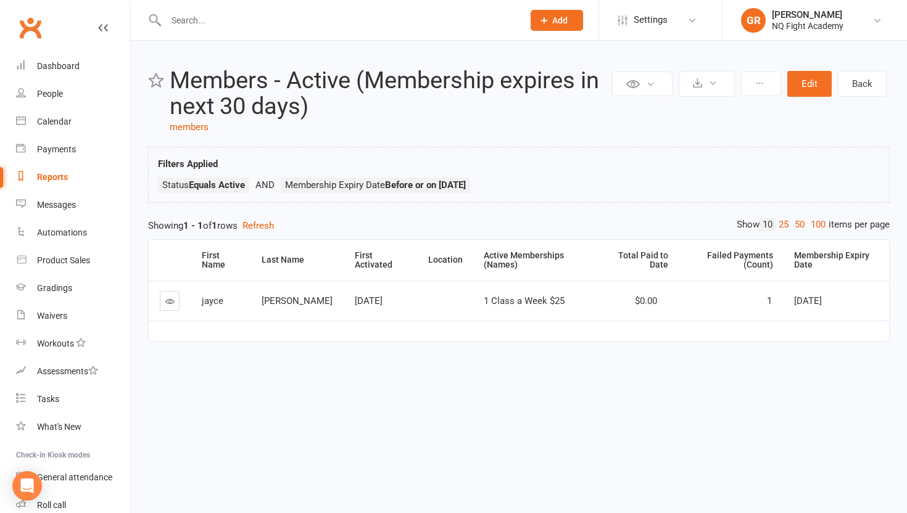
click at [50, 171] on link "Reports" at bounding box center [73, 177] width 114 height 28
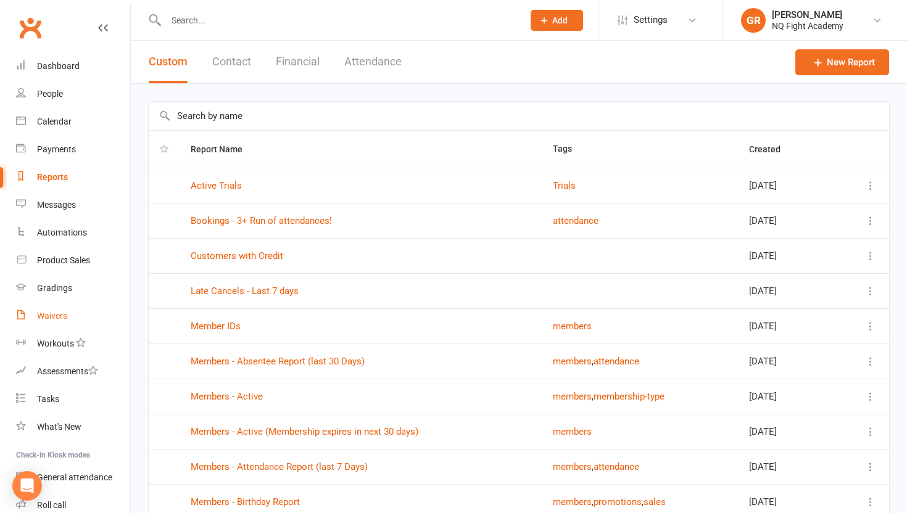
click at [54, 325] on link "Waivers" at bounding box center [73, 316] width 114 height 28
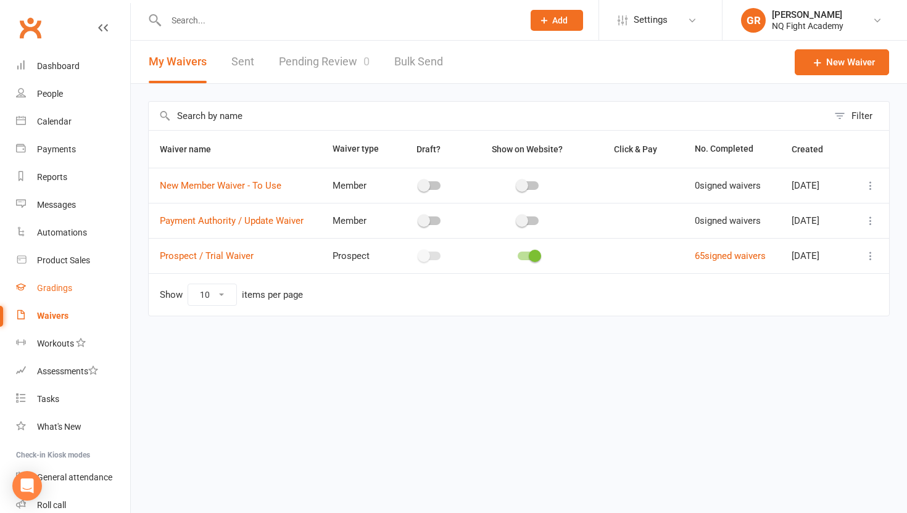
click at [63, 288] on div "Gradings" at bounding box center [54, 288] width 35 height 10
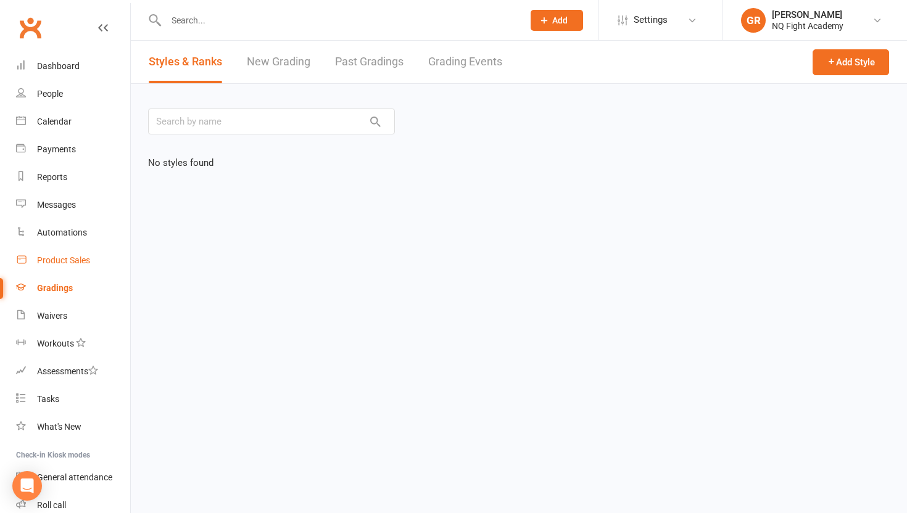
click at [73, 262] on div "Product Sales" at bounding box center [63, 260] width 53 height 10
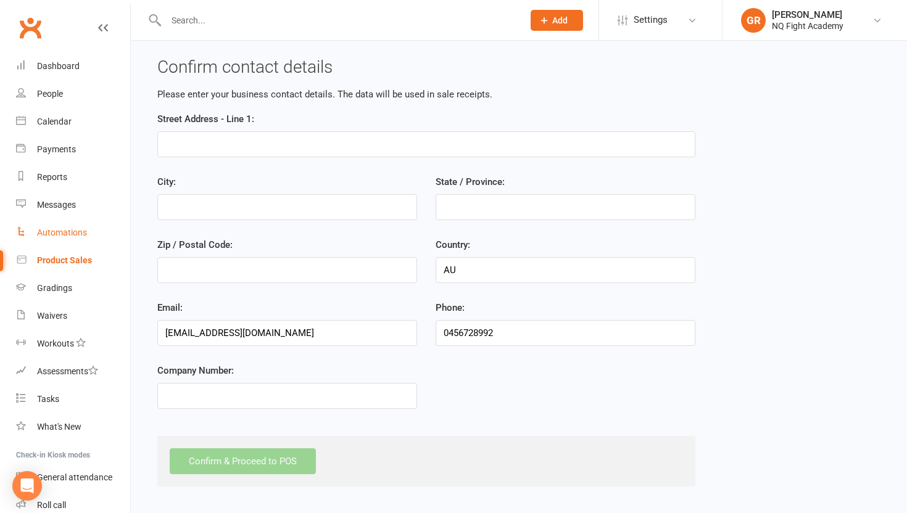
click at [80, 229] on div "Automations" at bounding box center [62, 233] width 50 height 10
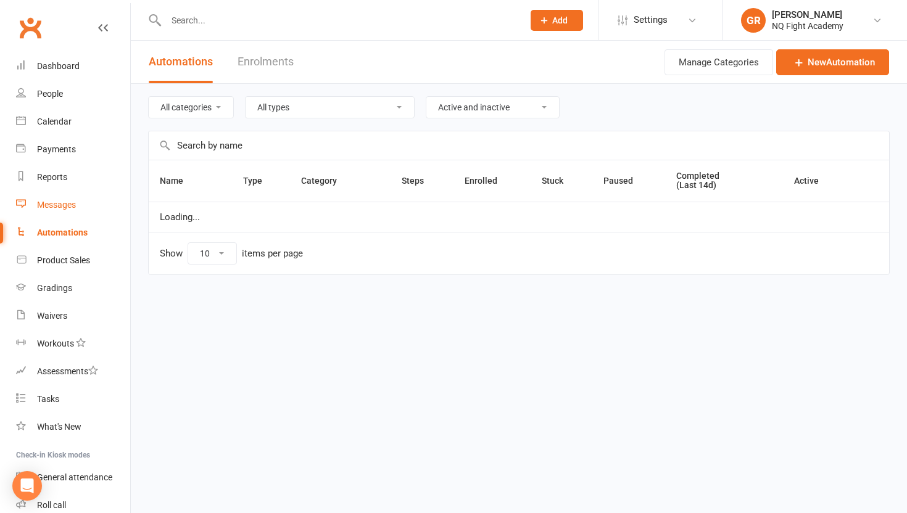
click at [65, 201] on div "Messages" at bounding box center [56, 205] width 39 height 10
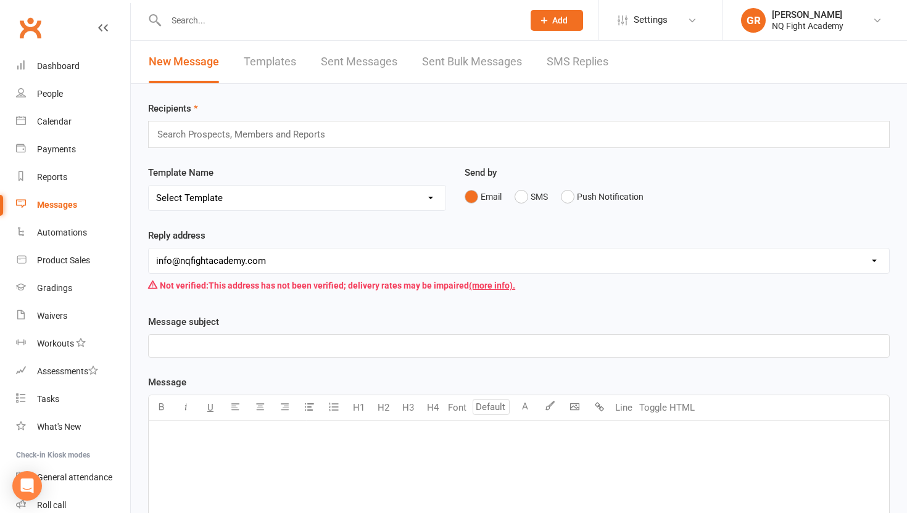
click at [276, 290] on div "Not verified: This address has not been verified; delivery rates may be impaire…" at bounding box center [519, 285] width 742 height 23
